Goal: Transaction & Acquisition: Purchase product/service

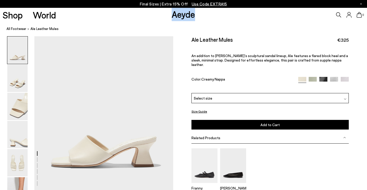
drag, startPoint x: 200, startPoint y: 15, endPoint x: 172, endPoint y: 17, distance: 28.0
click at [172, 17] on div "Shop World Aeyde 0" at bounding box center [183, 15] width 367 height 14
copy link "Aeyde"
click at [236, 93] on div "Select size" at bounding box center [270, 98] width 157 height 10
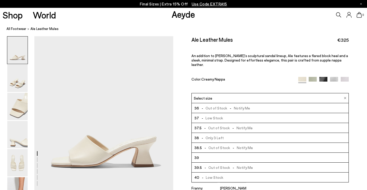
click at [225, 106] on span "- Out of Stock - Notify Me" at bounding box center [224, 108] width 51 height 7
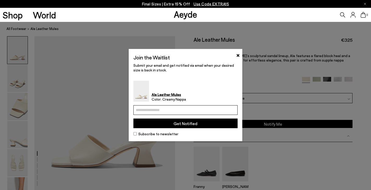
click at [213, 109] on input "email" at bounding box center [185, 110] width 104 height 10
type input "**********"
click at [201, 122] on button "Get Notified" at bounding box center [185, 124] width 104 height 10
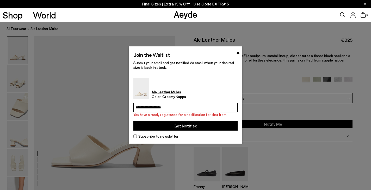
click at [197, 124] on button "Get Notified" at bounding box center [185, 126] width 104 height 10
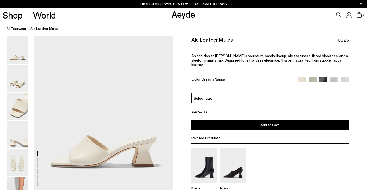
click at [297, 93] on div "Select size" at bounding box center [270, 98] width 157 height 10
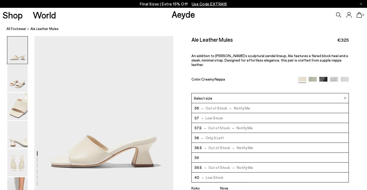
click at [356, 86] on div "Size Guide Shoes Belt Our shoes come in European sizing. The easiest way to mea…" at bounding box center [270, 132] width 194 height 192
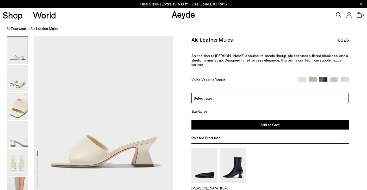
click at [236, 97] on div "Select size" at bounding box center [270, 98] width 157 height 10
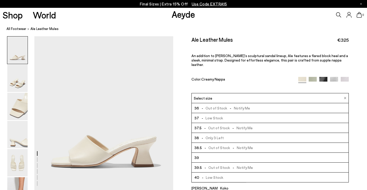
click at [361, 59] on div "Size Guide Shoes Belt Our shoes come in European sizing. The easiest way to mea…" at bounding box center [270, 132] width 194 height 192
